Goal: Use online tool/utility: Use online tool/utility

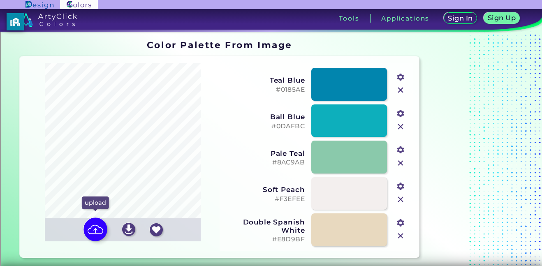
click at [99, 232] on img at bounding box center [96, 230] width 24 height 24
click at [0, 0] on input "file" at bounding box center [0, 0] width 0 height 0
type input "#2f2827"
type input "#89a1b6"
type input "#fdfdfd"
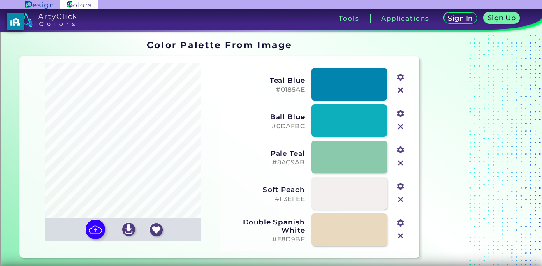
type input "#6a6a6a"
type input "#eaeaea"
type input "#a9bcca"
type input "#c0deed"
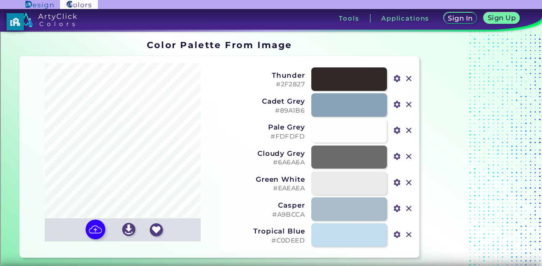
click at [0, 0] on input "file" at bounding box center [0, 0] width 0 height 0
